Goal: Information Seeking & Learning: Learn about a topic

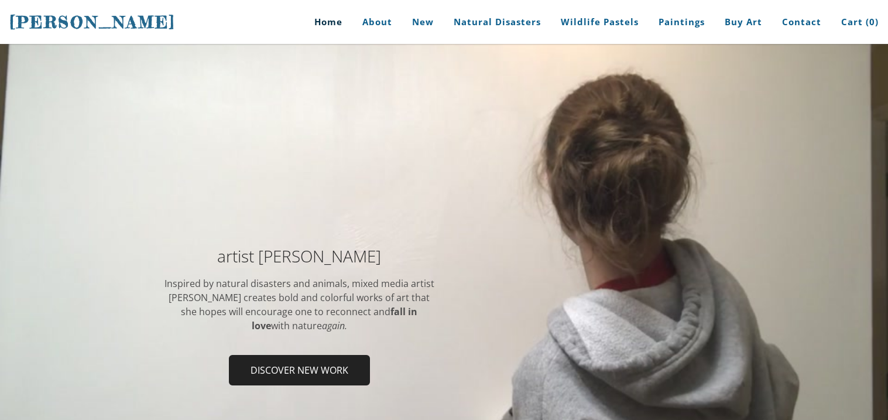
click at [353, 200] on div at bounding box center [444, 320] width 888 height 552
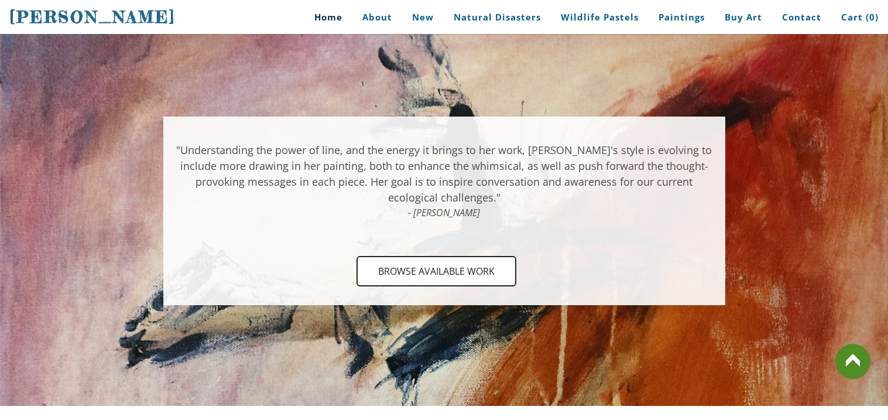
scroll to position [974, 0]
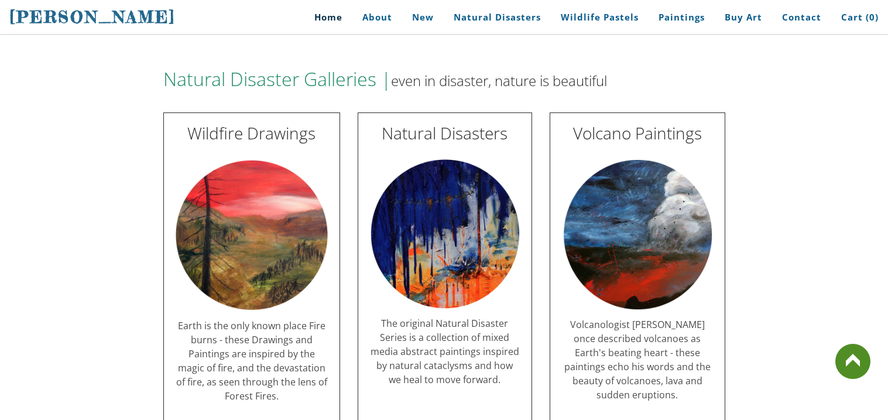
click at [568, 235] on img at bounding box center [637, 234] width 151 height 151
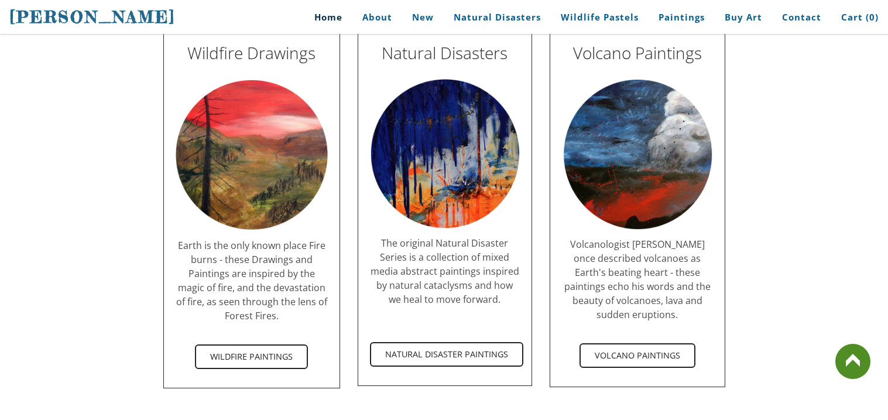
scroll to position [0, 0]
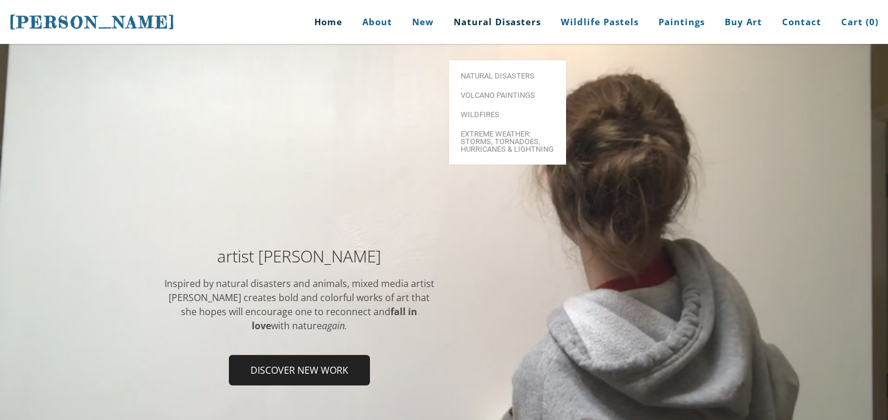
click at [488, 11] on link "Natural Disasters" at bounding box center [497, 22] width 105 height 44
click at [489, 18] on link "Natural Disasters" at bounding box center [497, 22] width 105 height 44
click at [489, 20] on link "Natural Disasters" at bounding box center [497, 22] width 105 height 44
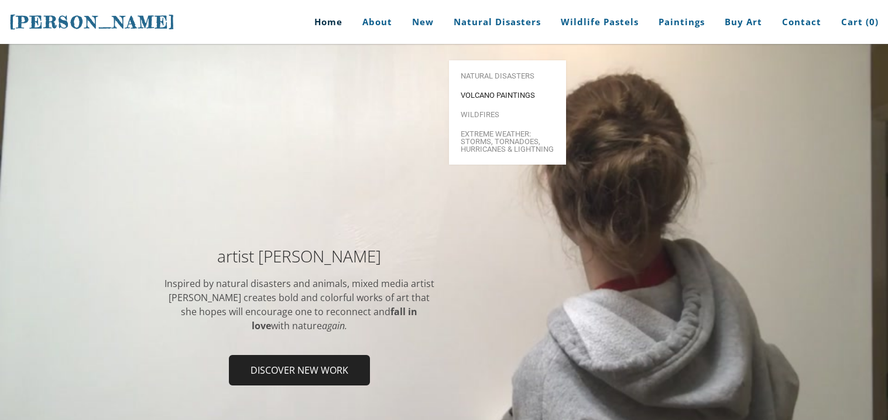
click at [486, 85] on link "Volcano paintings" at bounding box center [507, 94] width 117 height 19
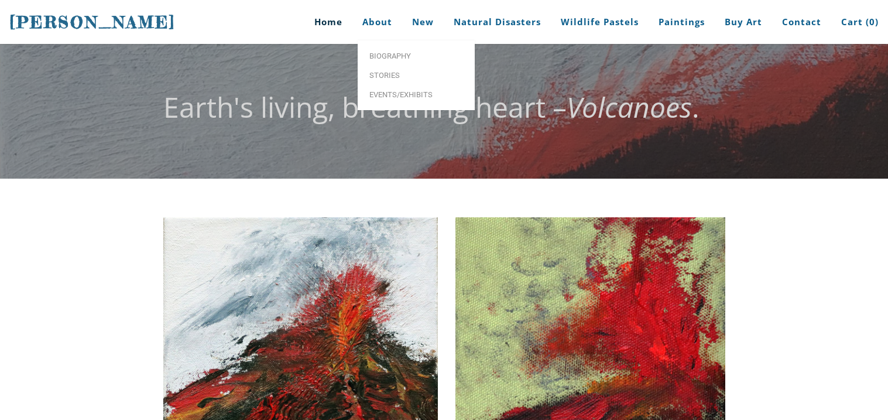
click at [338, 22] on link "Home" at bounding box center [324, 22] width 54 height 44
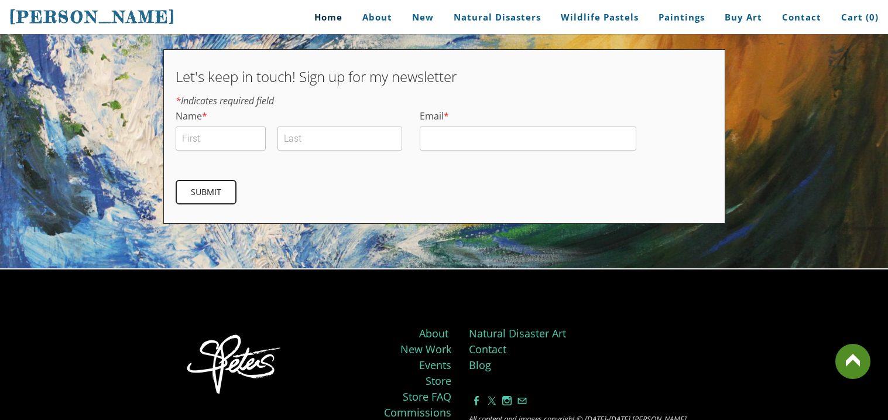
scroll to position [3884, 0]
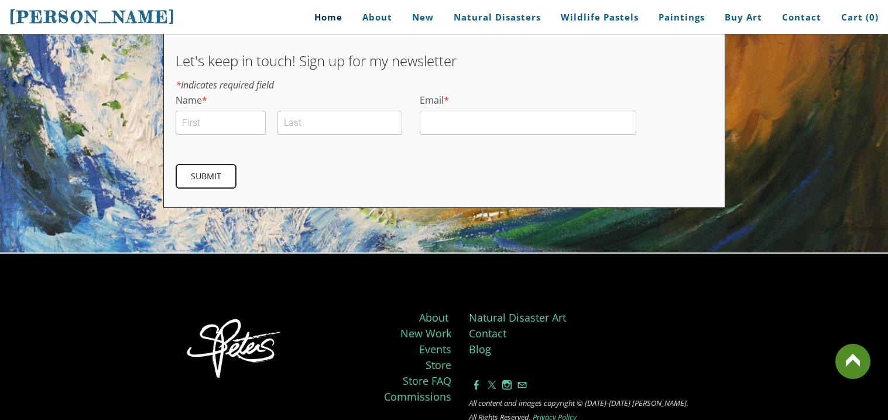
click at [856, 370] on link at bounding box center [852, 361] width 35 height 35
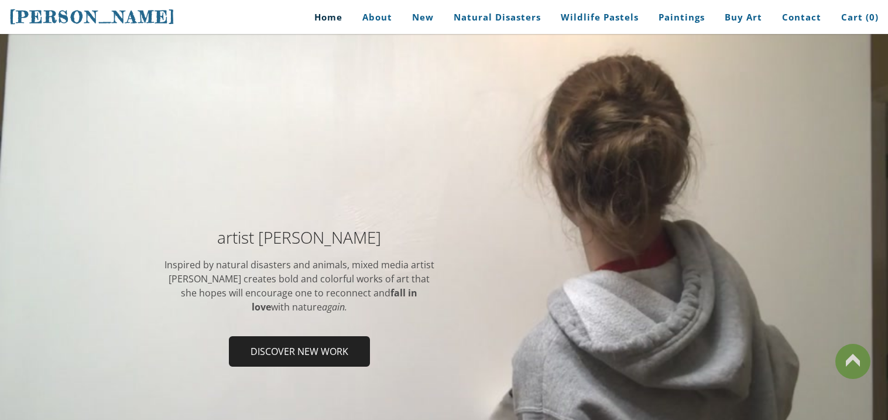
scroll to position [0, 0]
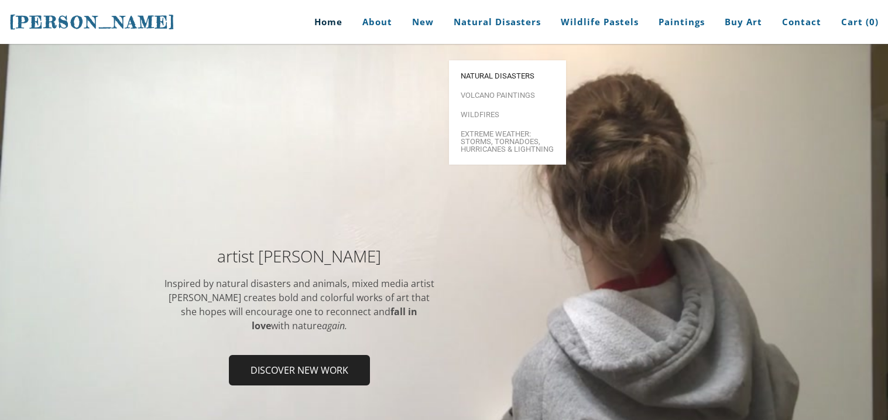
click at [476, 72] on span "Natural Disasters" at bounding box center [508, 76] width 94 height 8
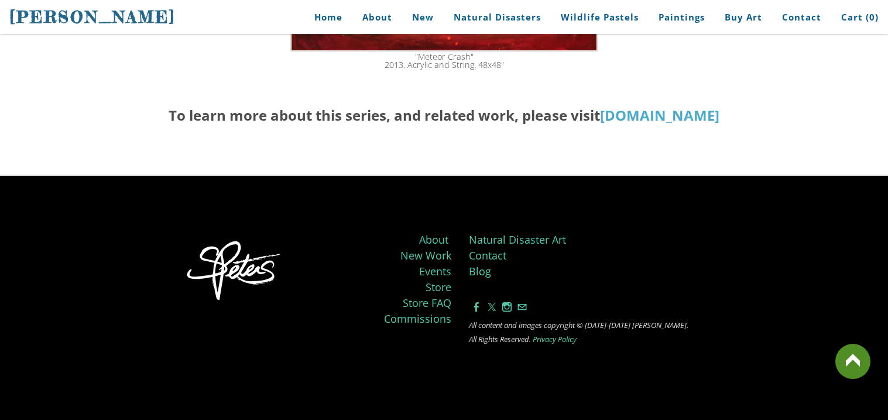
scroll to position [2274, 0]
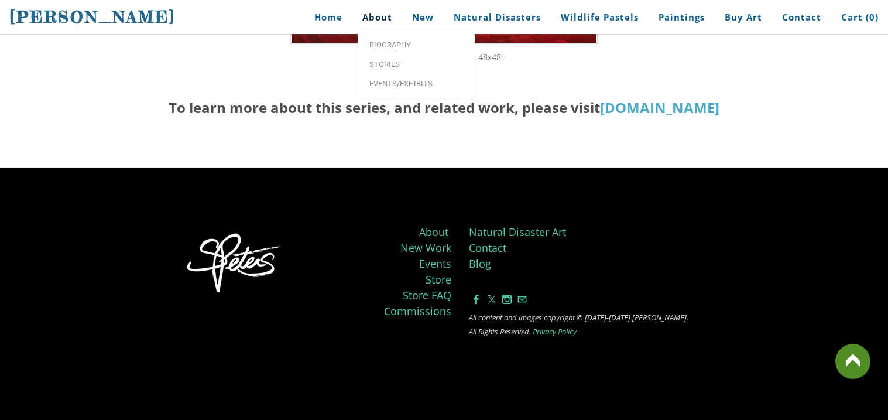
click at [377, 23] on link "About" at bounding box center [376, 17] width 47 height 26
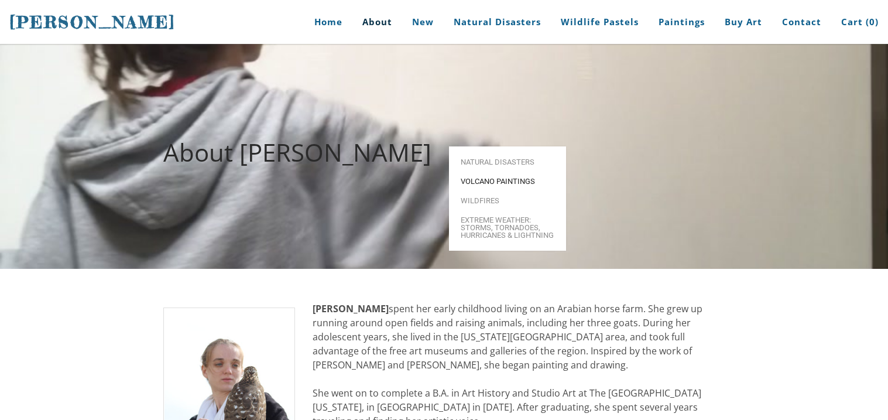
click at [480, 177] on span "Volcano paintings" at bounding box center [508, 181] width 94 height 8
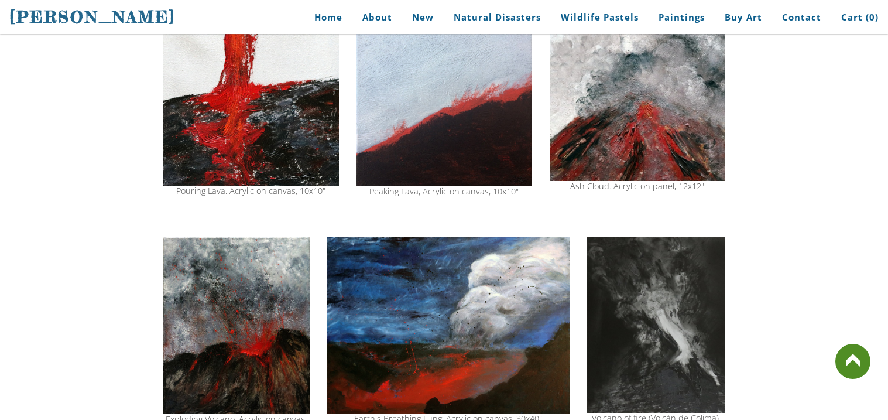
scroll to position [889, 0]
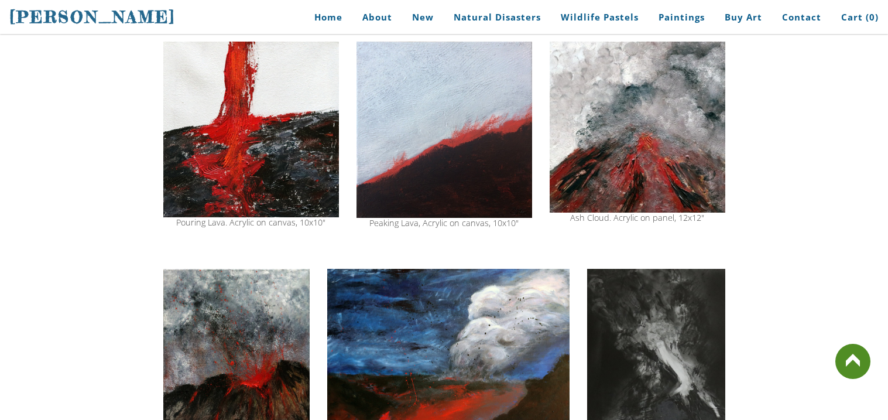
click at [674, 132] on img at bounding box center [638, 127] width 176 height 171
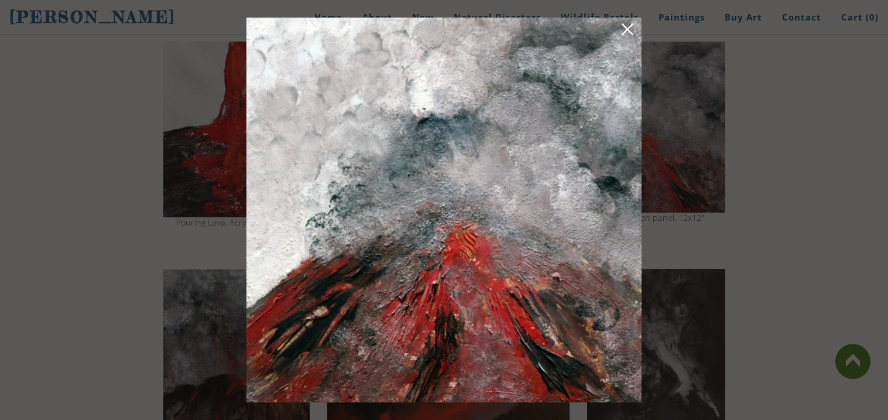
click at [674, 132] on div at bounding box center [444, 210] width 888 height 420
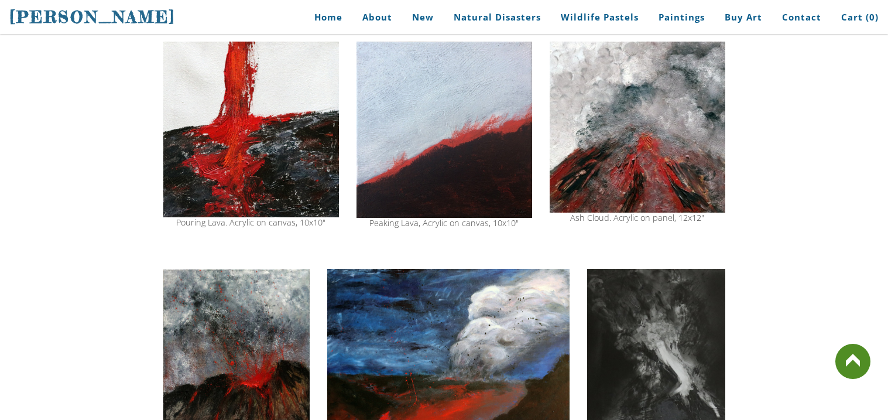
click at [622, 150] on img at bounding box center [638, 127] width 176 height 171
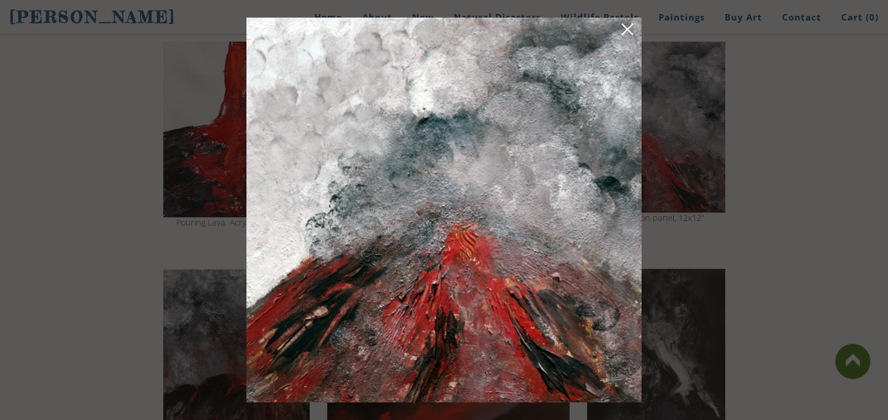
click at [624, 23] on link at bounding box center [627, 31] width 16 height 18
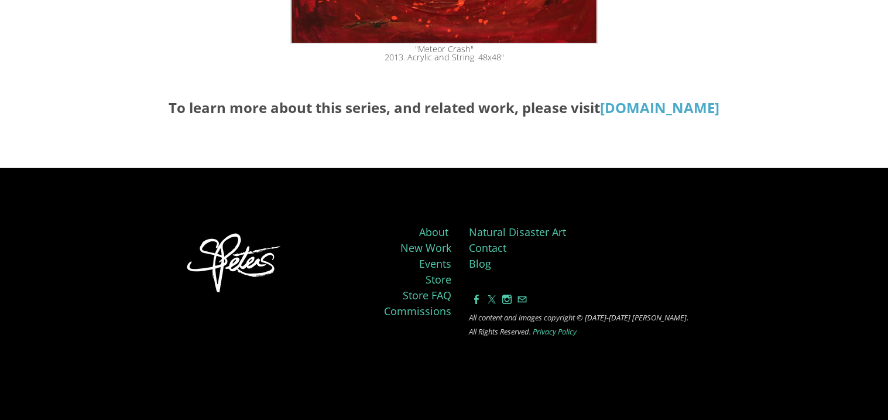
scroll to position [2274, 0]
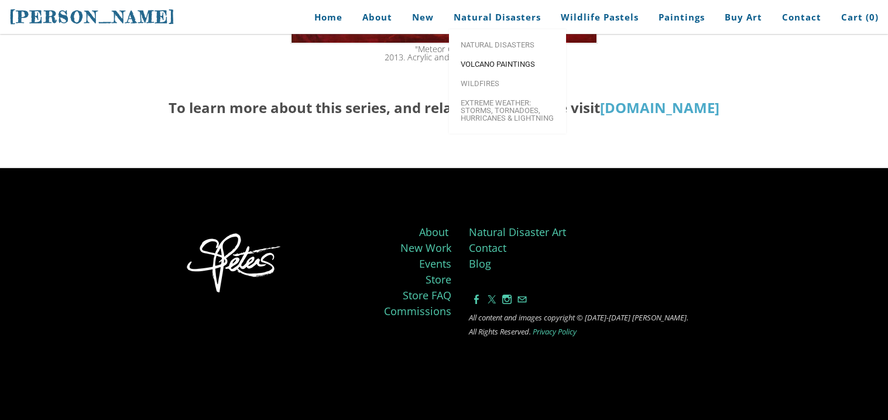
click at [512, 64] on span "Volcano paintings" at bounding box center [508, 64] width 94 height 8
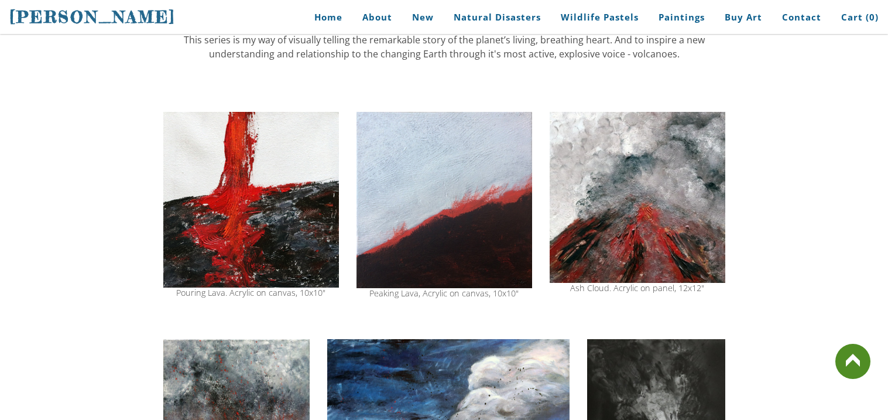
scroll to position [842, 0]
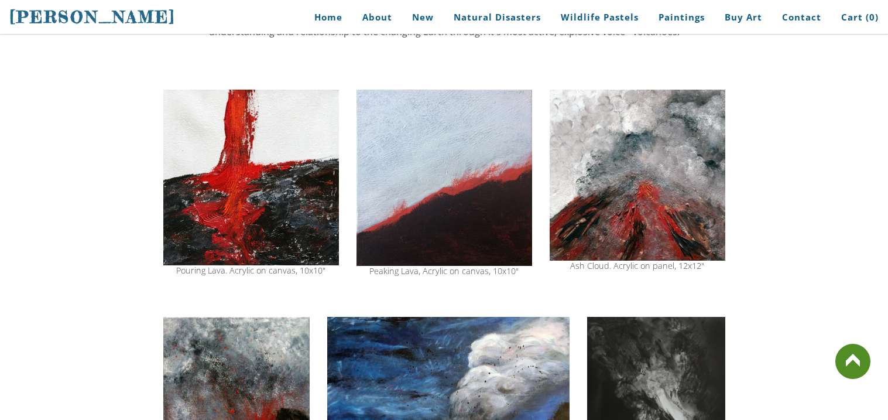
click at [501, 159] on img at bounding box center [444, 178] width 176 height 176
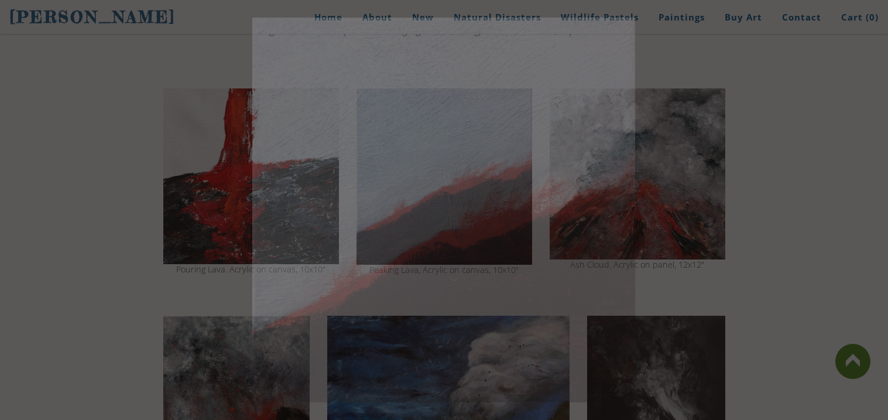
click at [501, 159] on img at bounding box center [443, 210] width 383 height 385
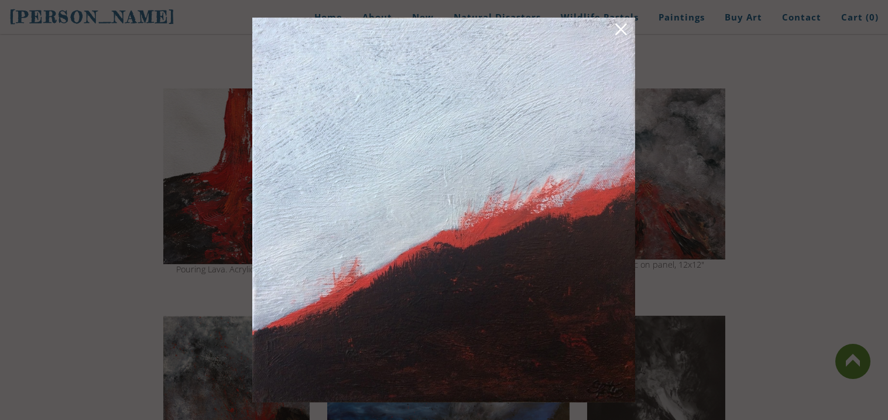
click at [620, 22] on link at bounding box center [621, 31] width 16 height 18
click at [620, 21] on img at bounding box center [443, 210] width 383 height 385
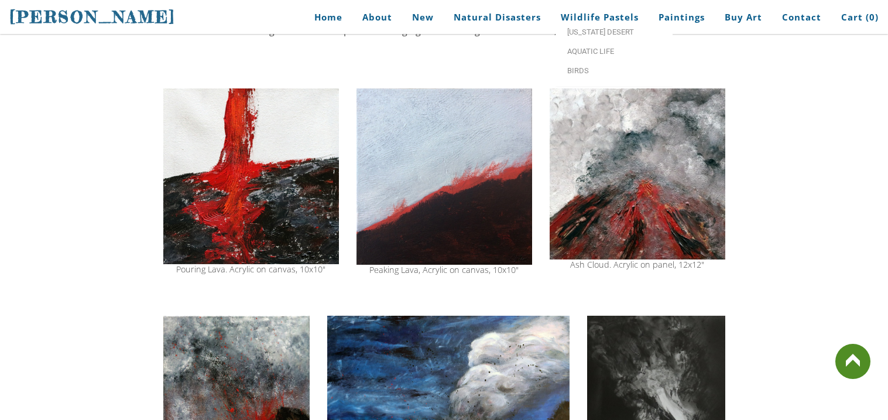
click at [245, 150] on img at bounding box center [251, 175] width 176 height 175
